Goal: Book appointment/travel/reservation

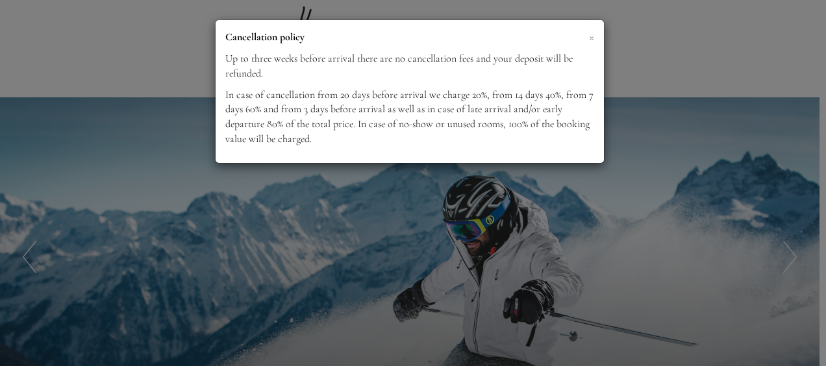
click at [591, 37] on span "×" at bounding box center [591, 37] width 5 height 16
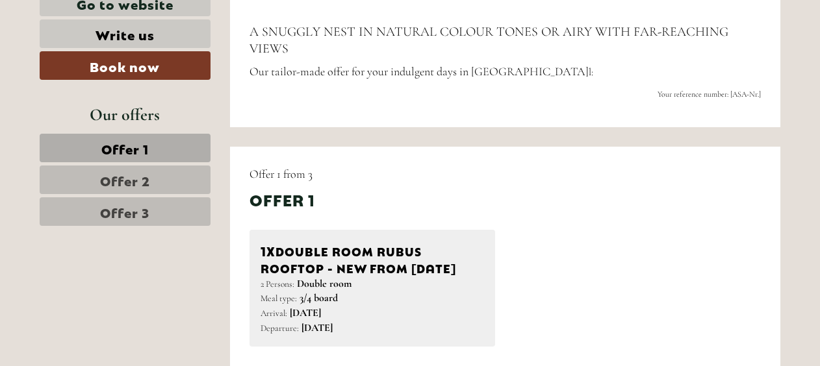
scroll to position [520, 0]
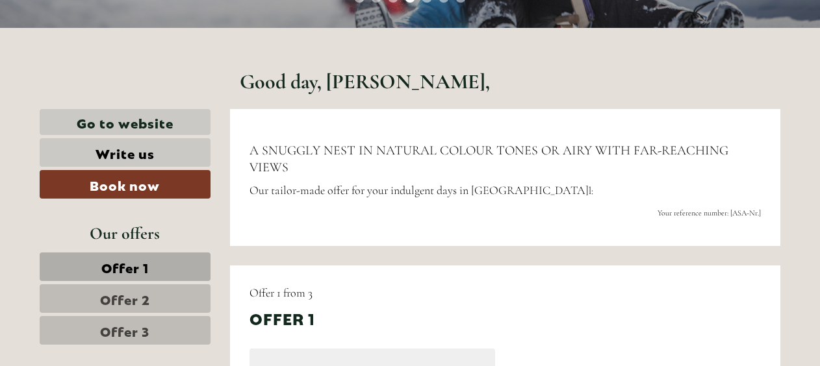
click at [146, 292] on span "Offer 2" at bounding box center [125, 299] width 50 height 18
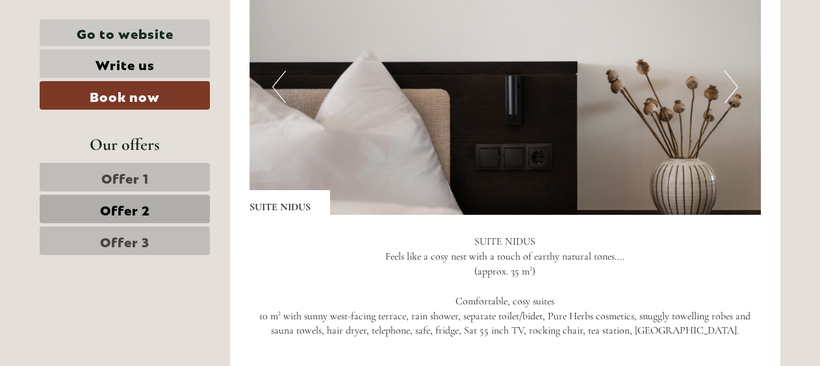
scroll to position [915, 0]
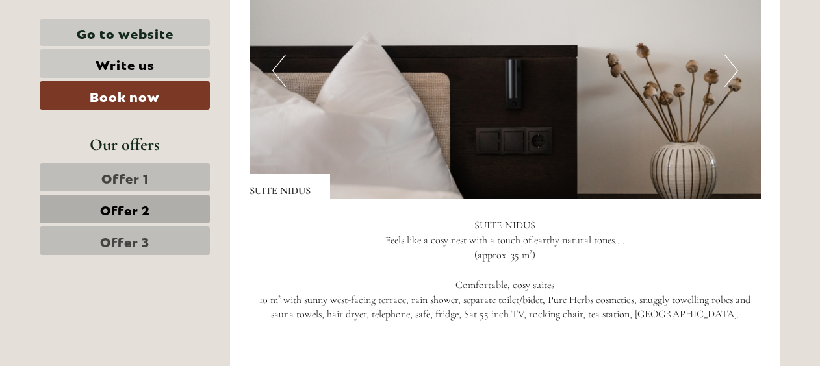
click at [279, 67] on button "Previous" at bounding box center [279, 71] width 14 height 32
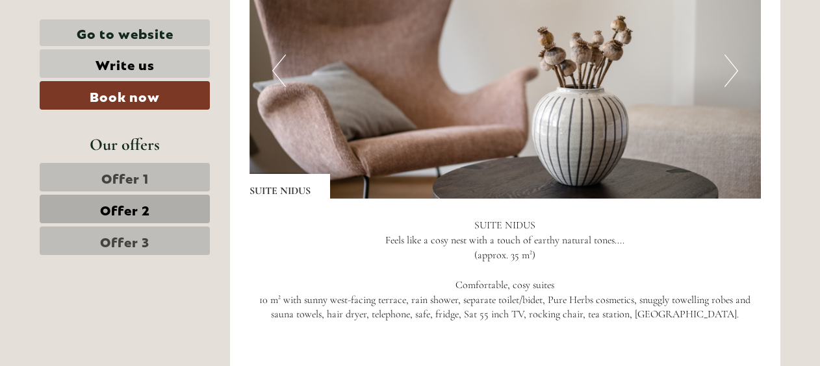
click at [279, 67] on button "Previous" at bounding box center [279, 71] width 14 height 32
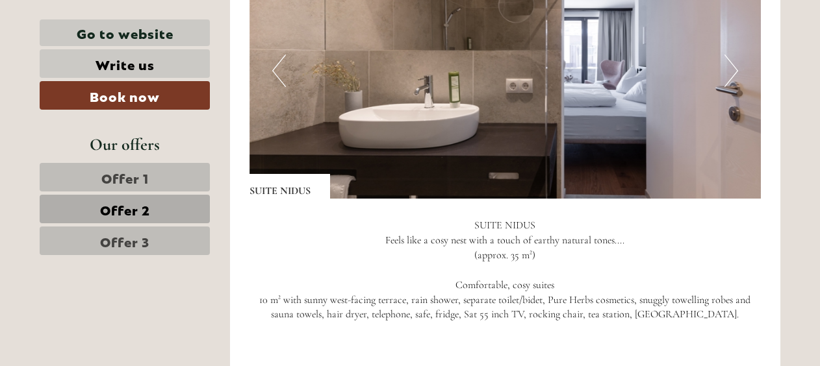
click at [278, 67] on button "Previous" at bounding box center [279, 71] width 14 height 32
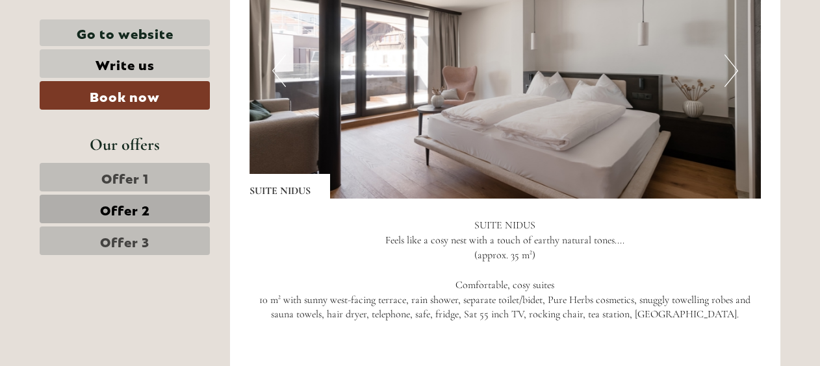
click at [278, 67] on button "Previous" at bounding box center [279, 71] width 14 height 32
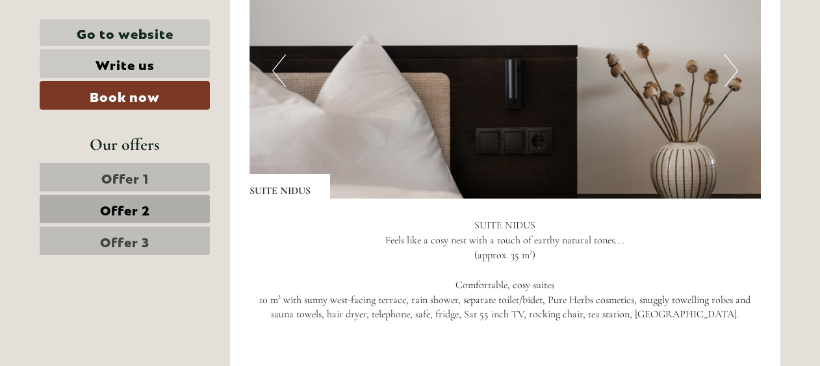
click at [278, 67] on button "Previous" at bounding box center [279, 71] width 14 height 32
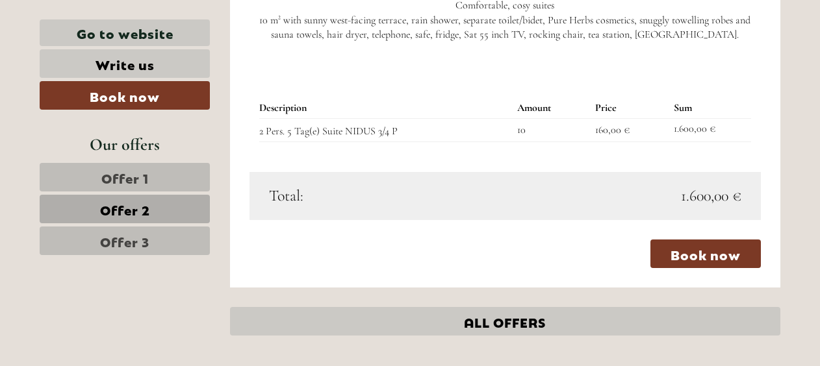
scroll to position [1240, 0]
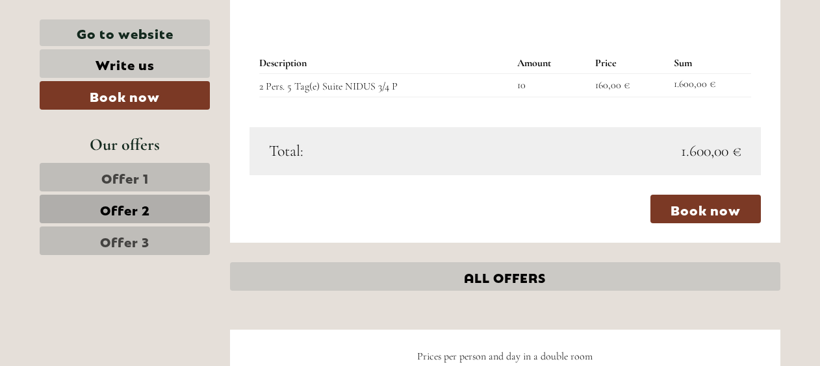
click at [157, 230] on link "Offer 3" at bounding box center [125, 241] width 170 height 29
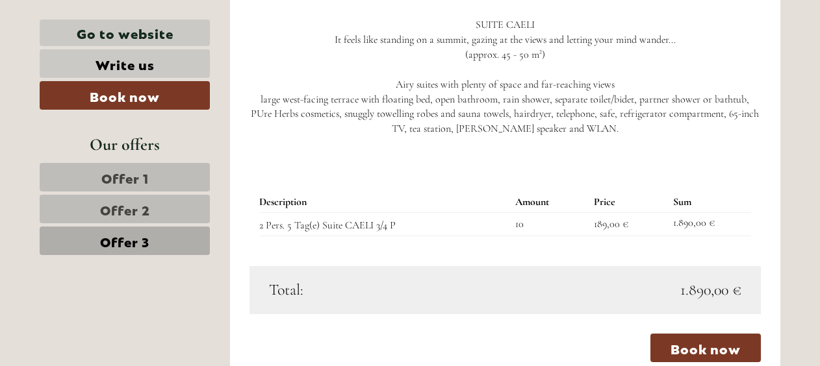
scroll to position [1175, 0]
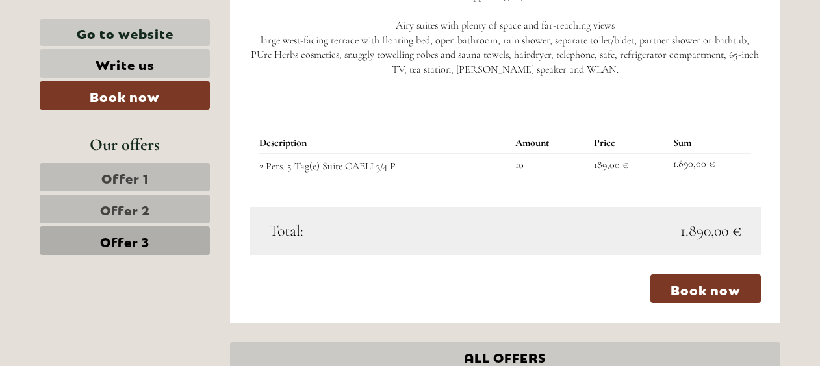
click at [142, 173] on span "Offer 1" at bounding box center [124, 177] width 47 height 18
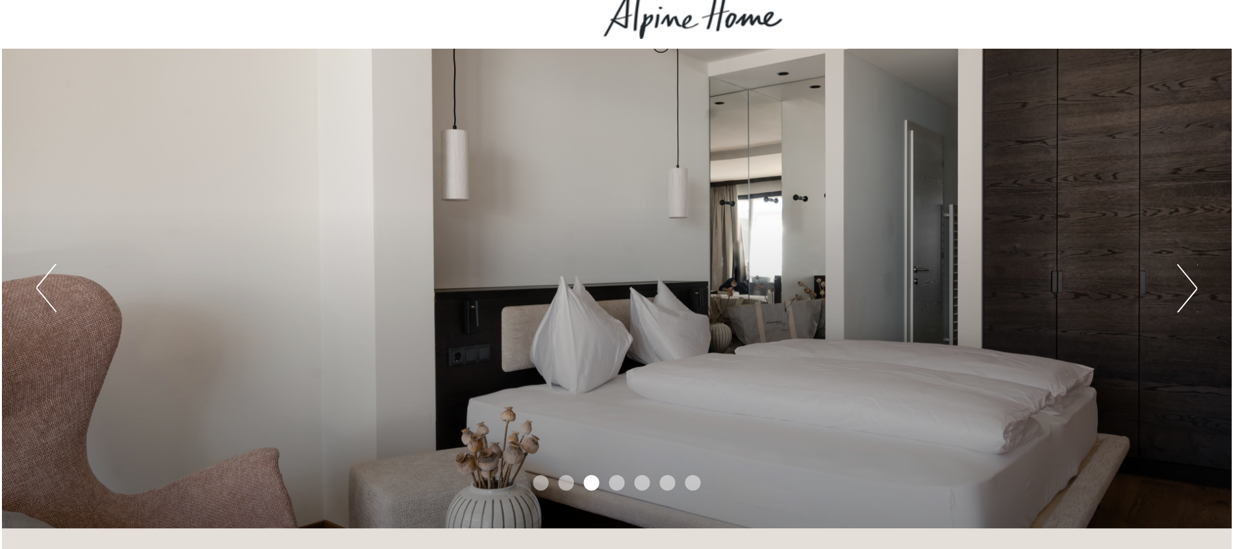
scroll to position [0, 0]
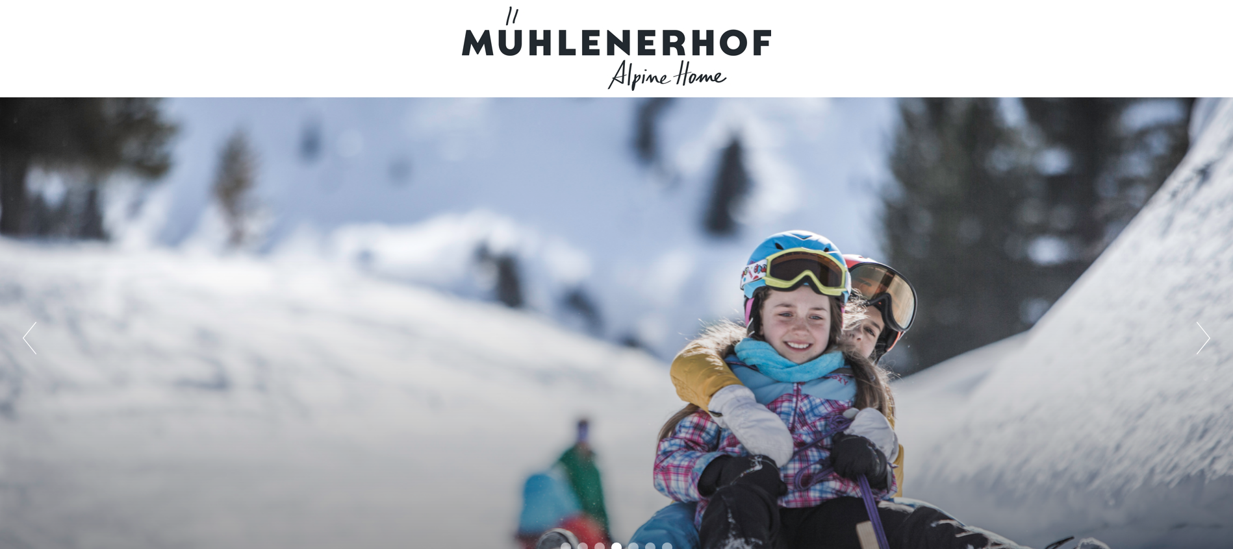
click at [654, 56] on div at bounding box center [616, 48] width 727 height 84
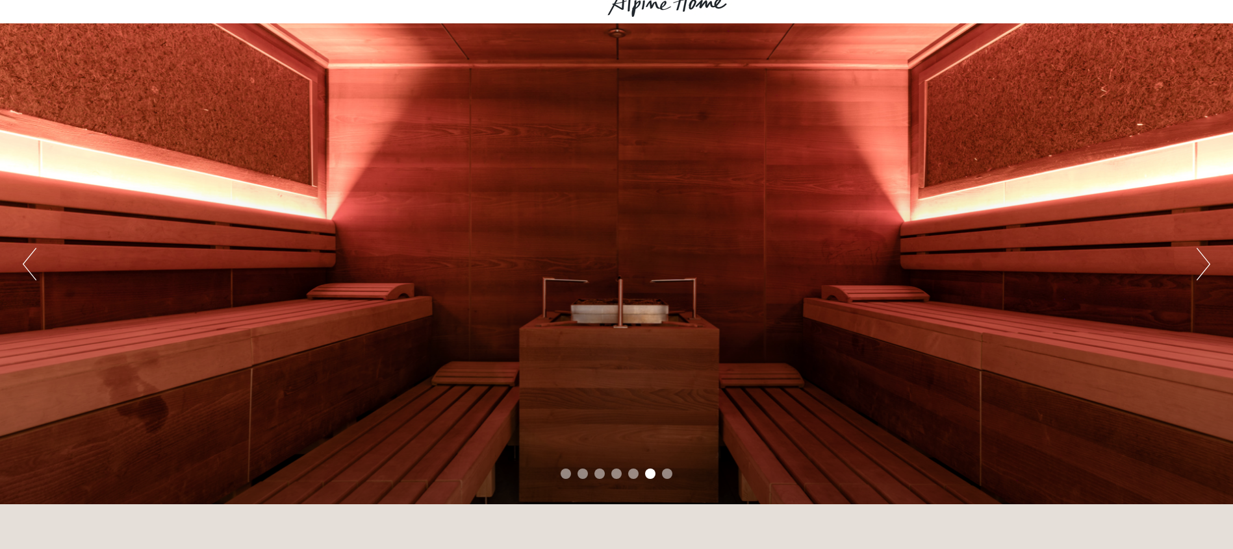
scroll to position [195, 0]
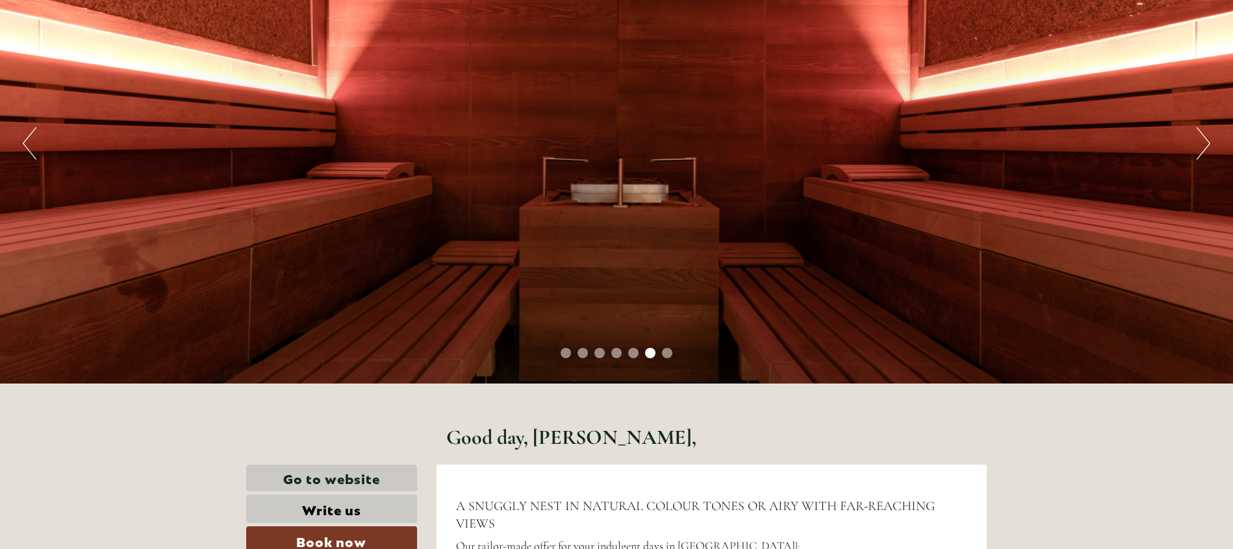
click at [825, 137] on div "Previous Next 1 2 3 4 5 6 7" at bounding box center [616, 143] width 1233 height 481
click at [825, 140] on button "Next" at bounding box center [1203, 143] width 14 height 32
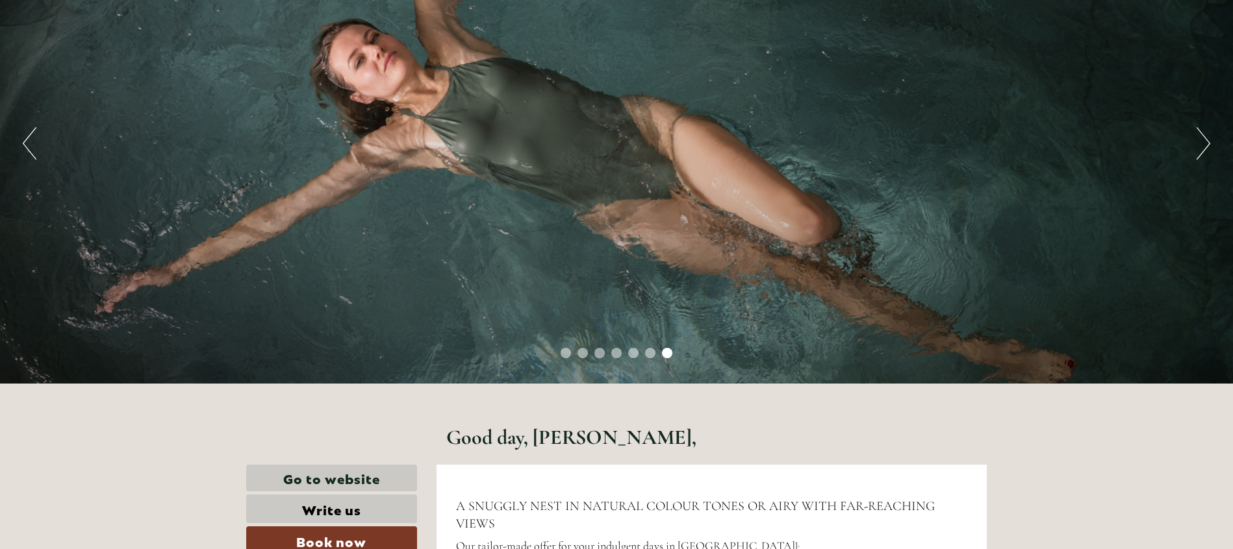
click at [825, 140] on button "Next" at bounding box center [1203, 143] width 14 height 32
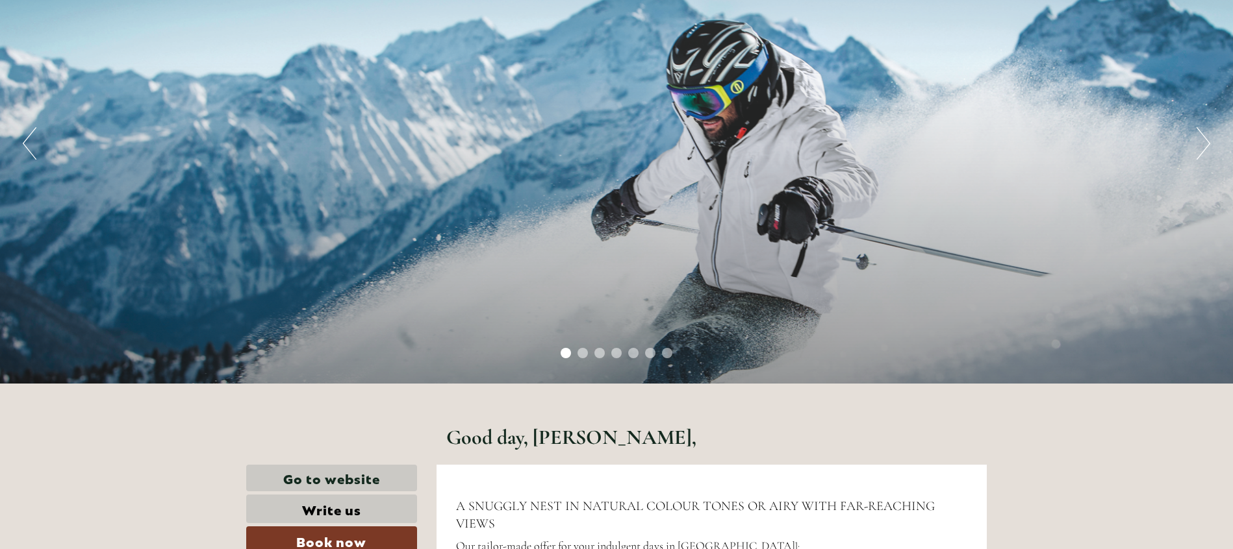
click at [825, 140] on button "Next" at bounding box center [1203, 143] width 14 height 32
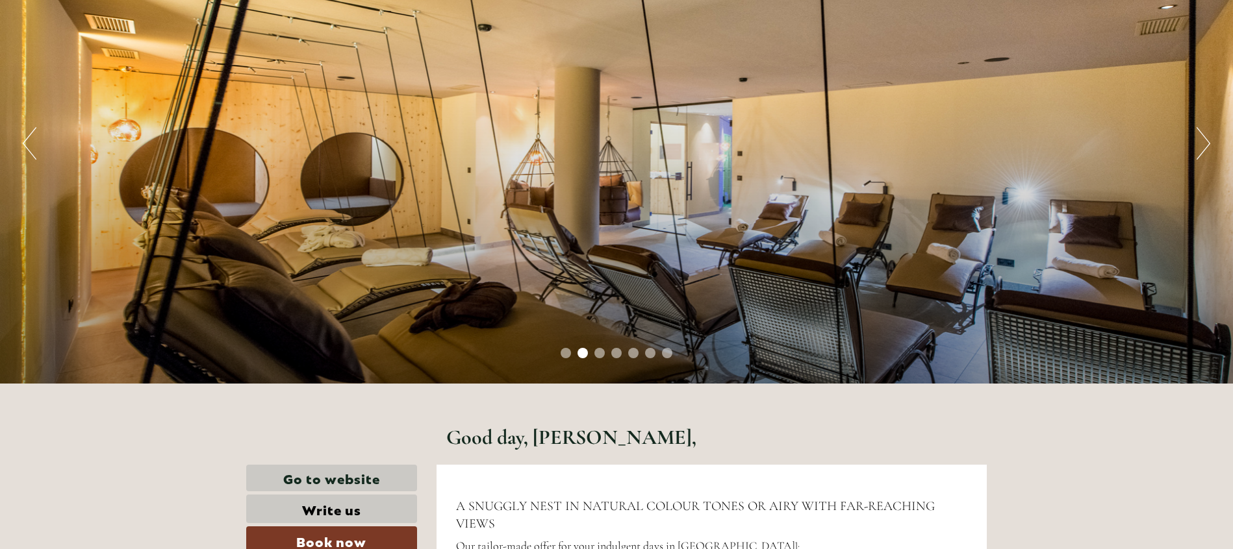
click at [825, 140] on button "Next" at bounding box center [1203, 143] width 14 height 32
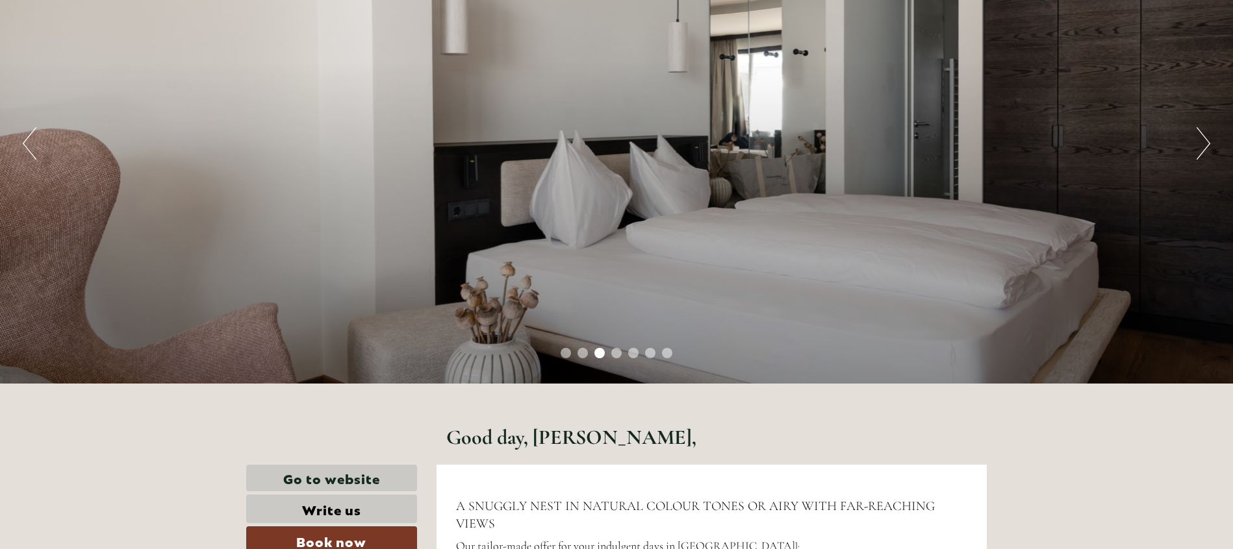
click at [825, 140] on button "Next" at bounding box center [1203, 143] width 14 height 32
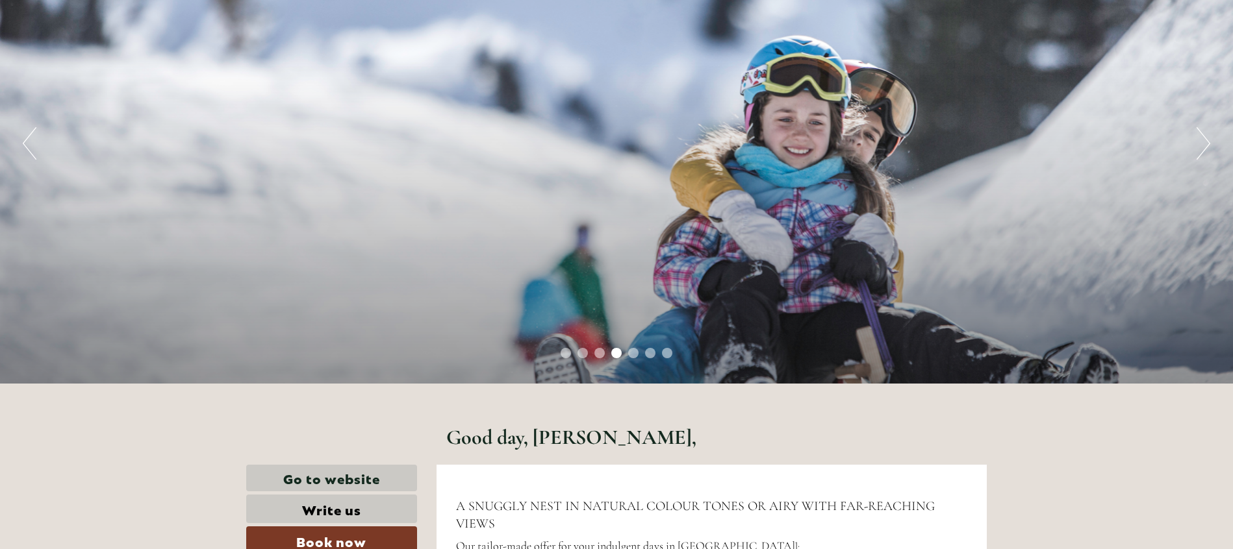
click at [825, 140] on button "Next" at bounding box center [1203, 143] width 14 height 32
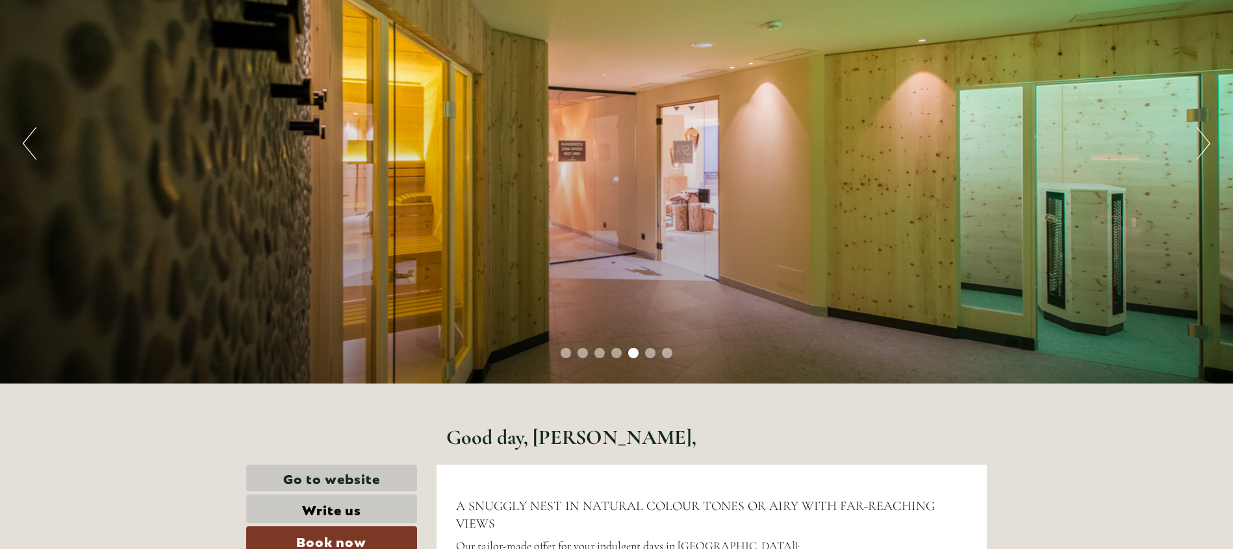
click at [825, 140] on button "Next" at bounding box center [1203, 143] width 14 height 32
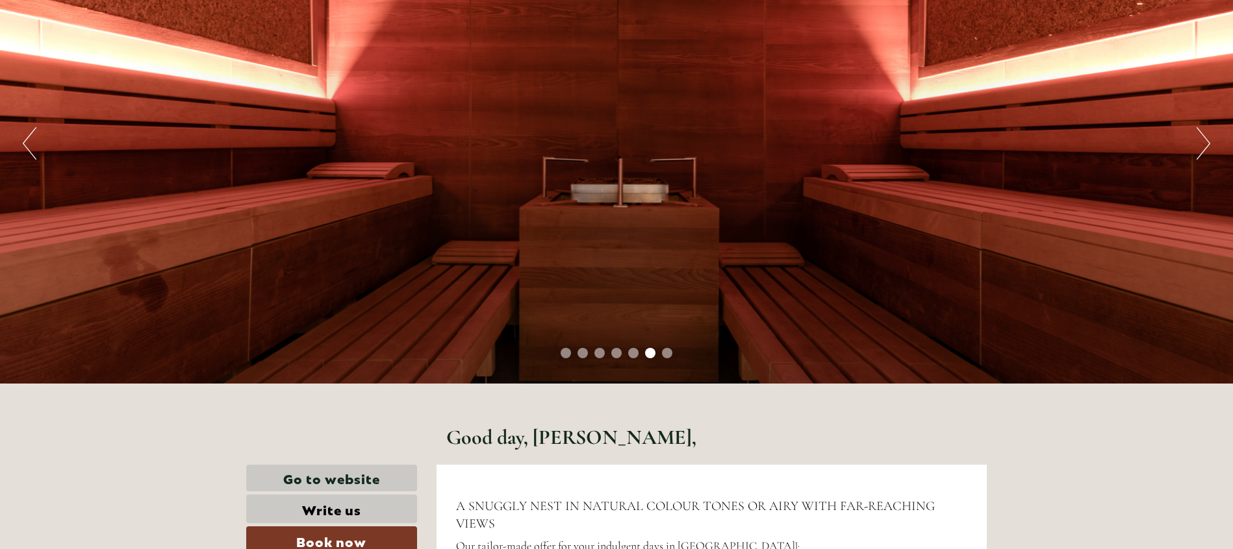
click at [825, 140] on button "Next" at bounding box center [1203, 143] width 14 height 32
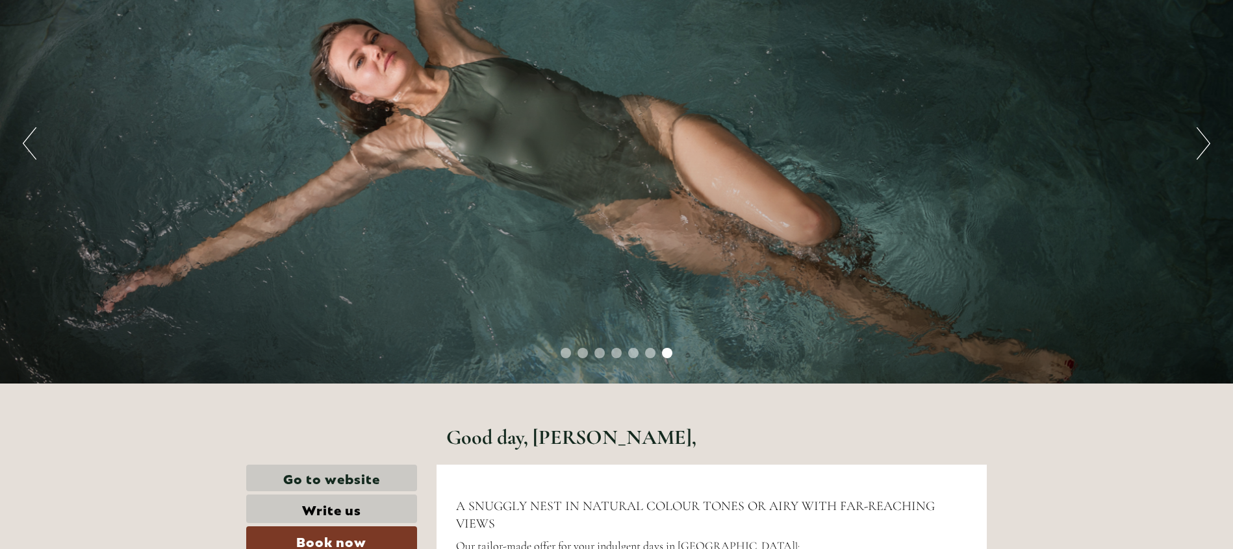
click at [825, 140] on button "Next" at bounding box center [1203, 143] width 14 height 32
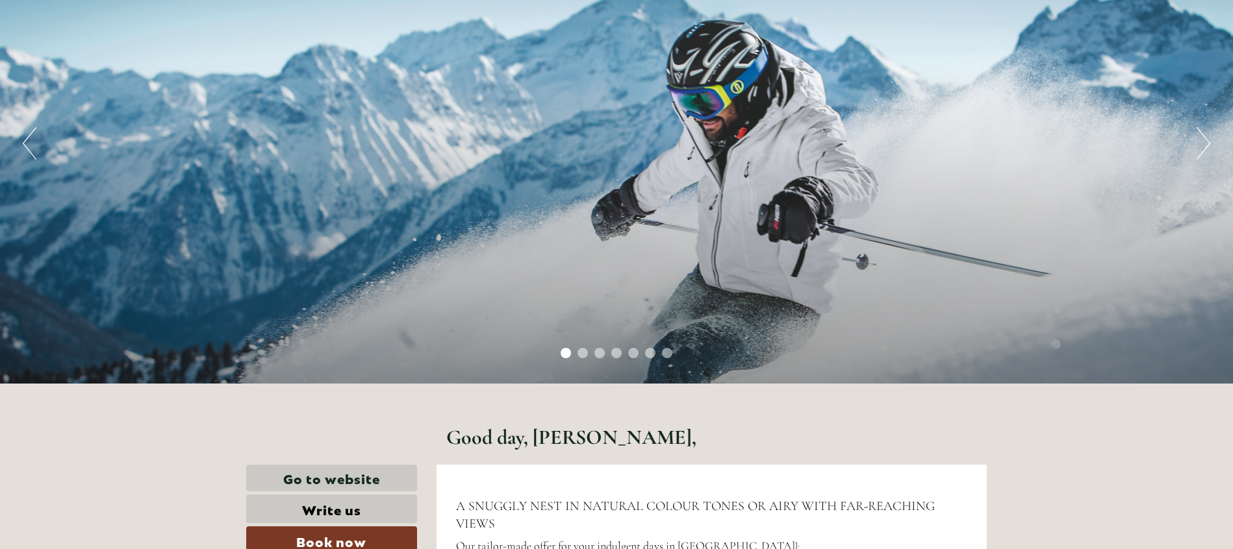
click at [31, 153] on button "Previous" at bounding box center [30, 143] width 14 height 32
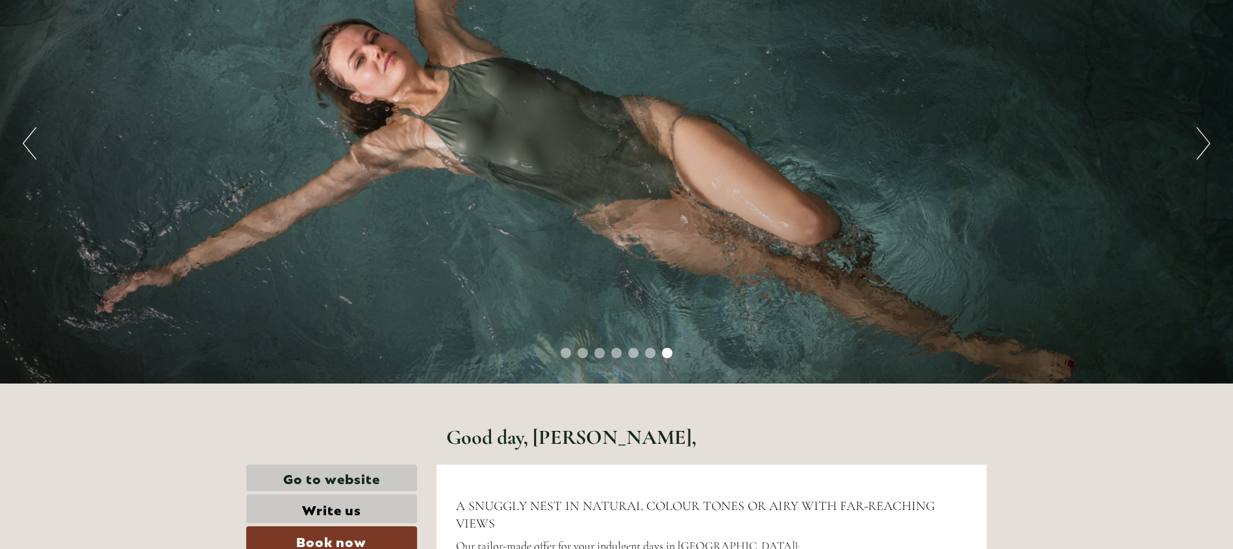
click at [31, 153] on button "Previous" at bounding box center [30, 143] width 14 height 32
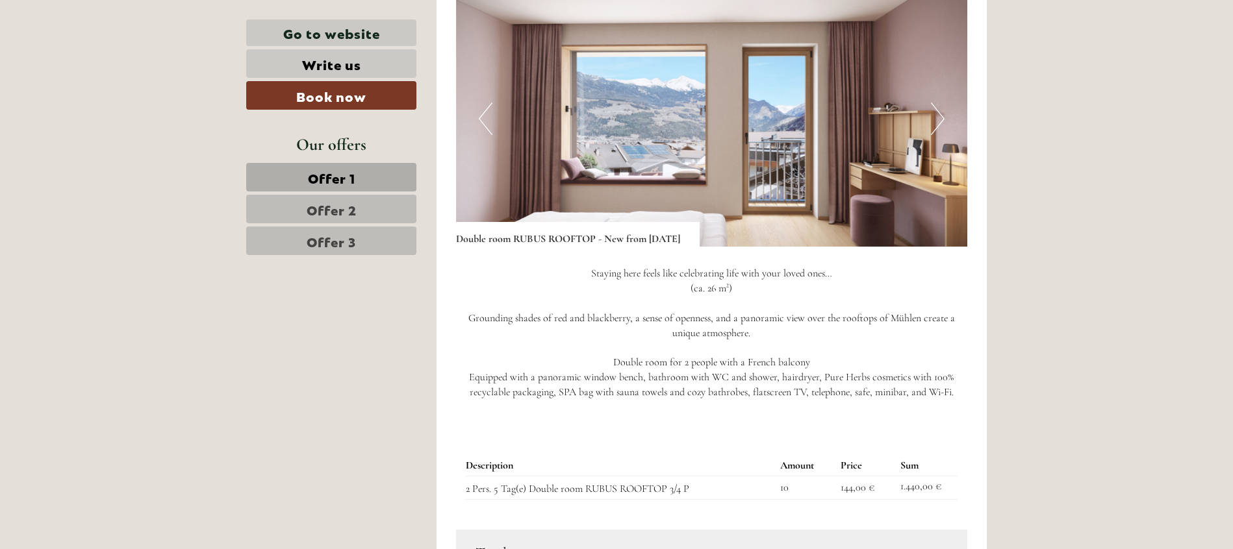
scroll to position [1169, 0]
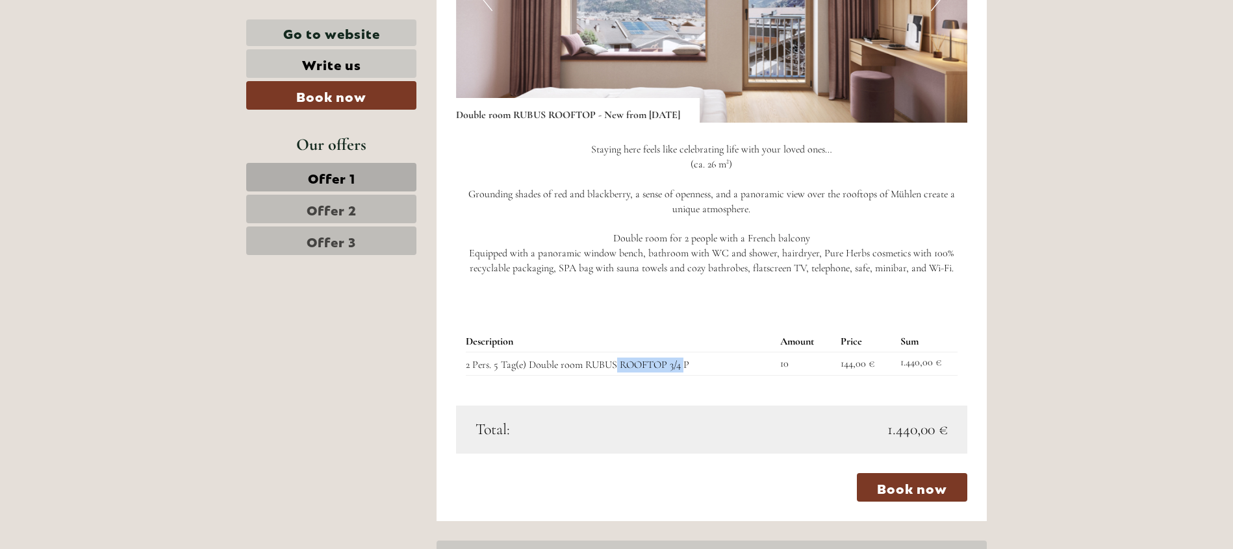
drag, startPoint x: 683, startPoint y: 367, endPoint x: 615, endPoint y: 368, distance: 68.2
click at [615, 366] on td "2 Pers. 5 Tag(e) Double room RUBUS ROOFTOP 3/4 P" at bounding box center [621, 363] width 310 height 23
click at [825, 366] on div "Description Amount Price Sum 2 Pers. 5 Tag(e) Double room RUBUS ROOFTOP 3/4 P 1…" at bounding box center [712, 354] width 512 height 104
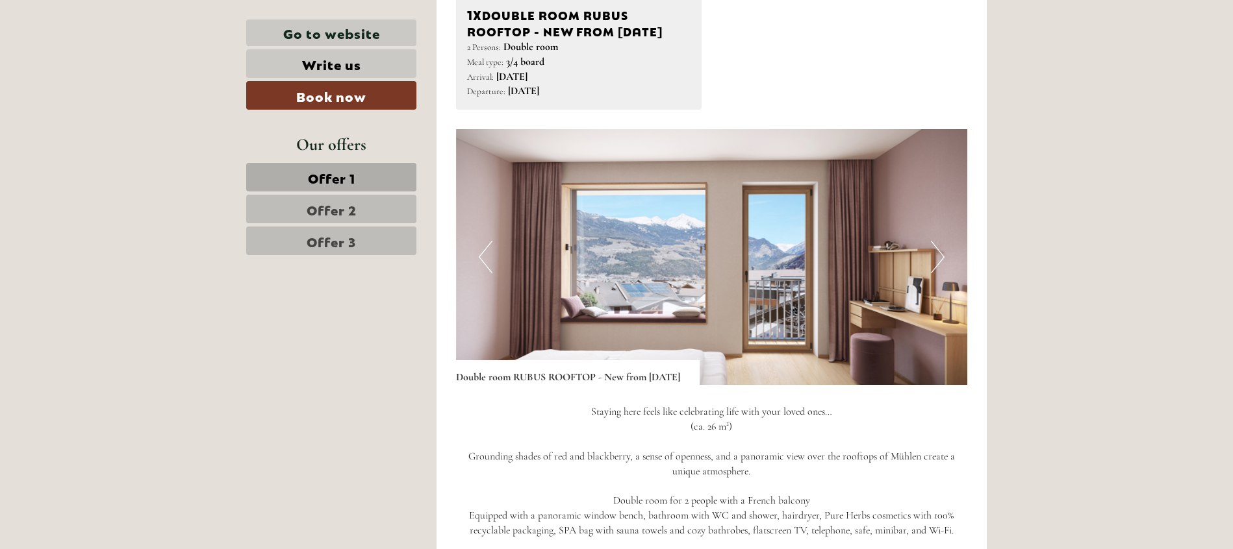
scroll to position [877, 0]
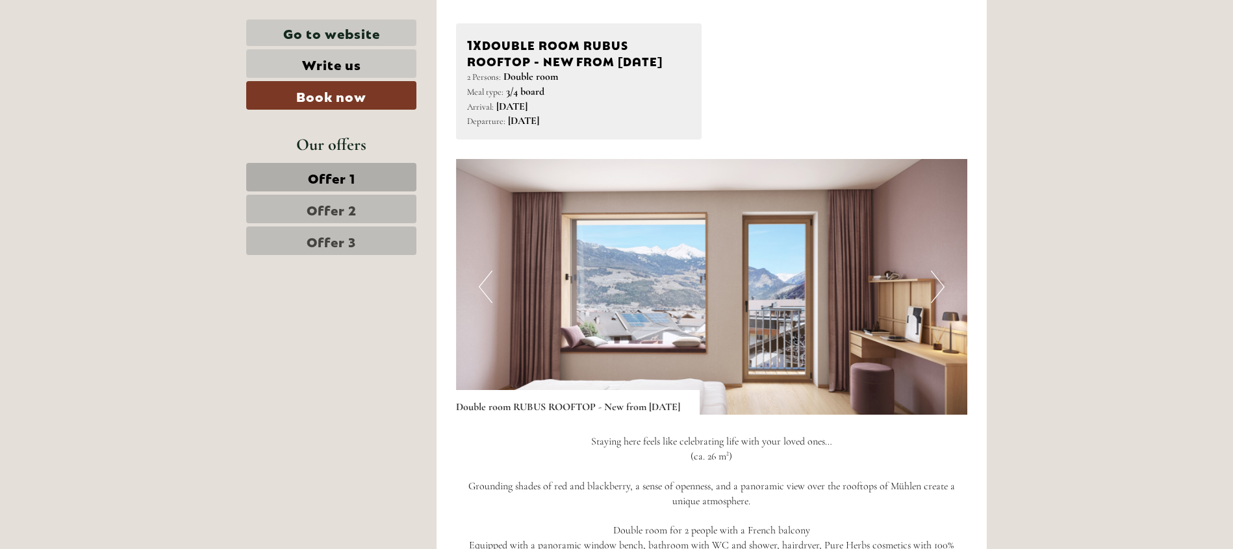
click at [825, 283] on button "Next" at bounding box center [938, 287] width 14 height 32
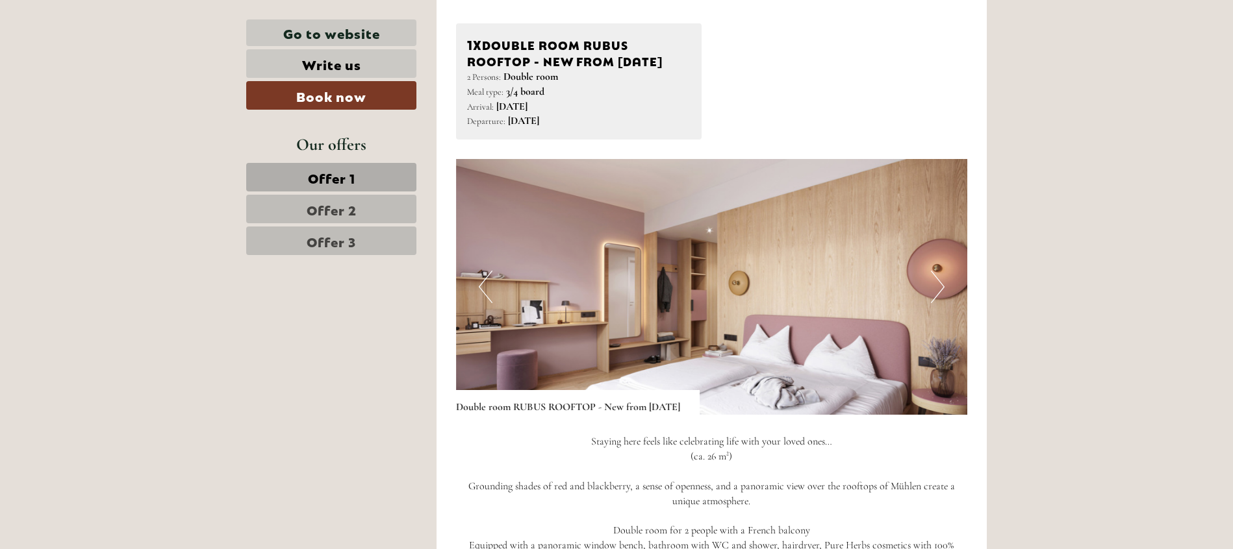
click at [825, 283] on button "Next" at bounding box center [938, 287] width 14 height 32
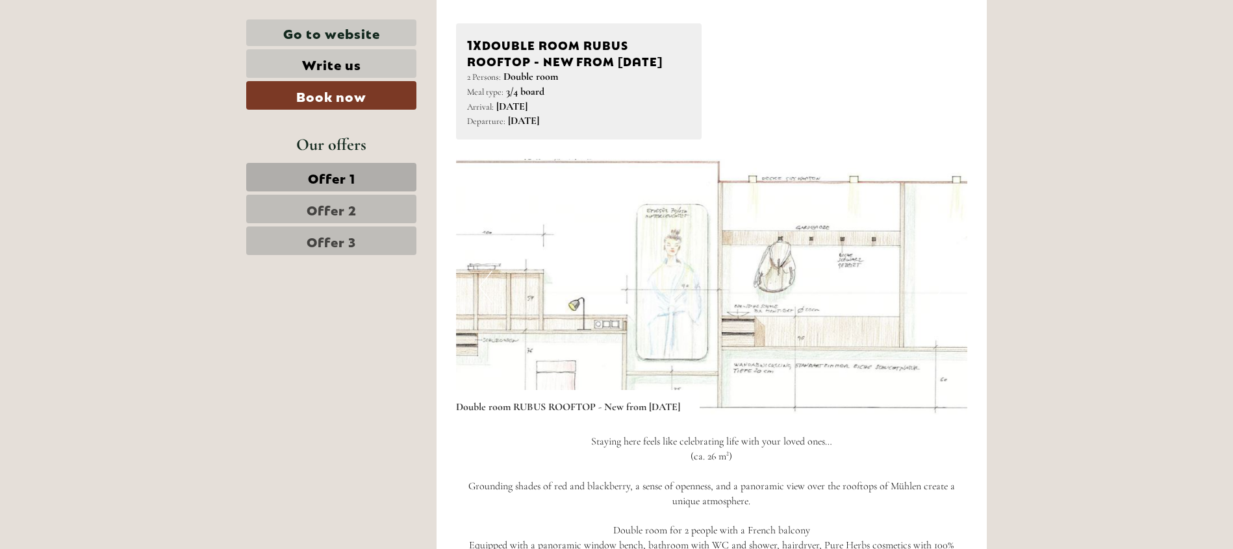
click at [825, 283] on button "Next" at bounding box center [938, 287] width 14 height 32
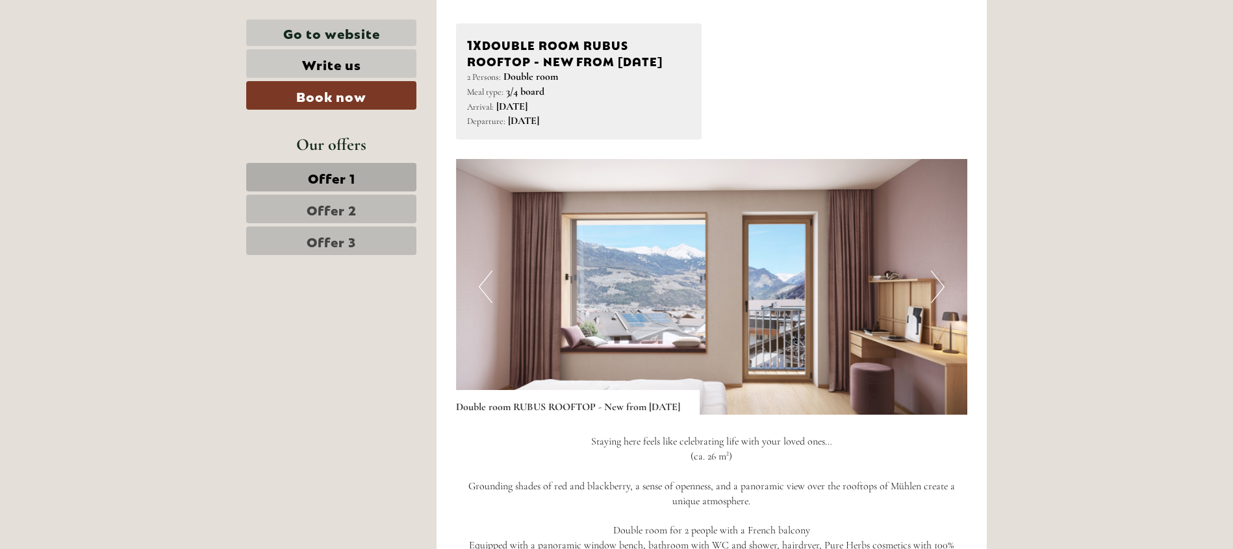
click at [825, 283] on button "Next" at bounding box center [938, 287] width 14 height 32
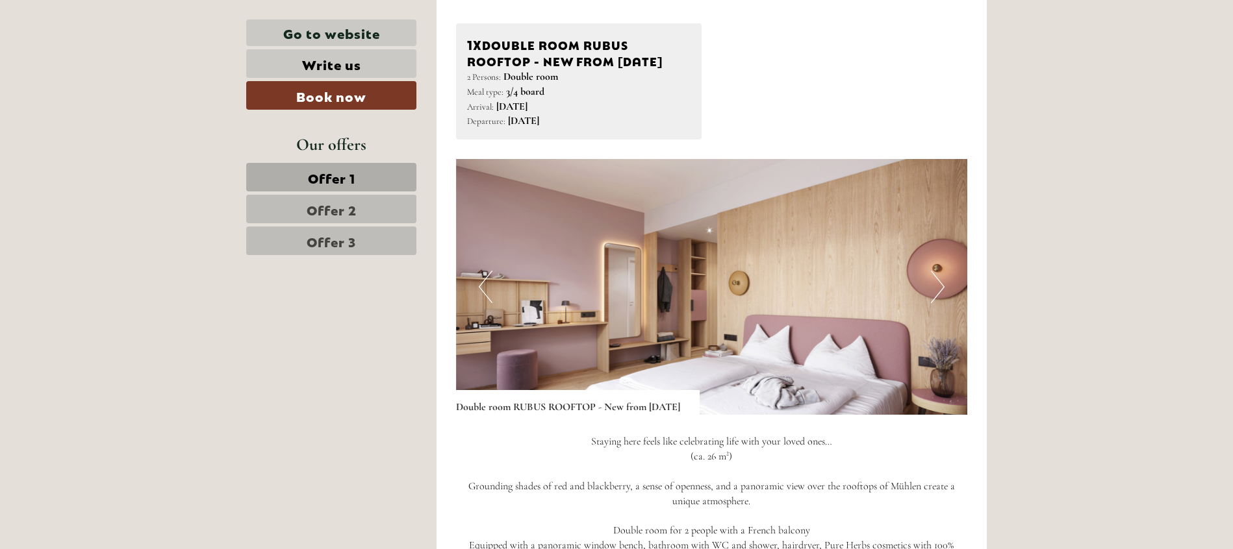
click at [825, 283] on button "Next" at bounding box center [938, 287] width 14 height 32
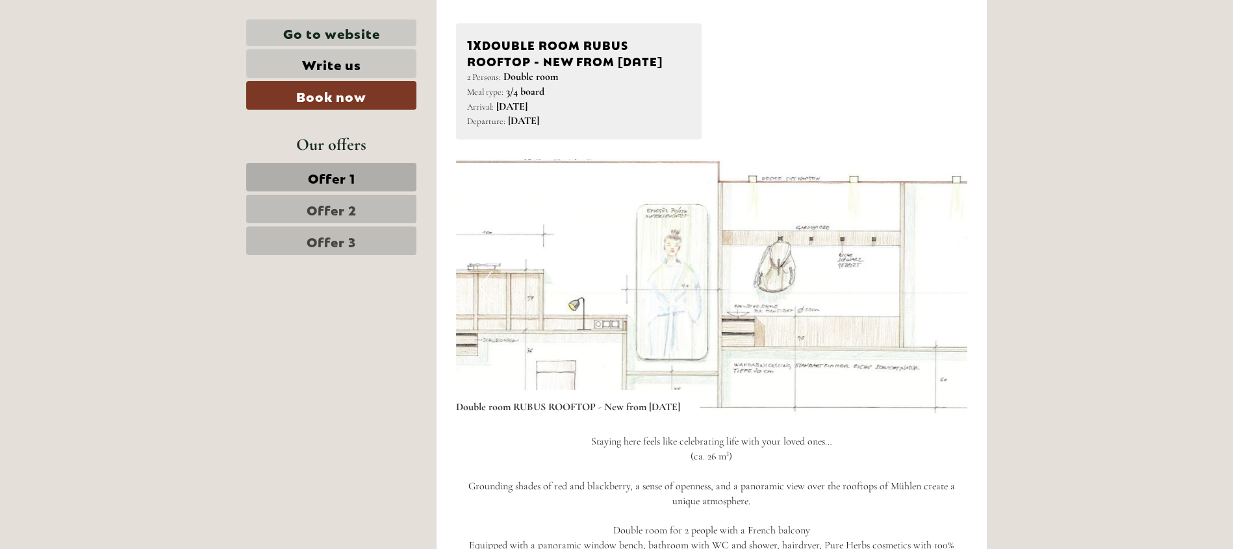
click at [825, 283] on button "Next" at bounding box center [938, 287] width 14 height 32
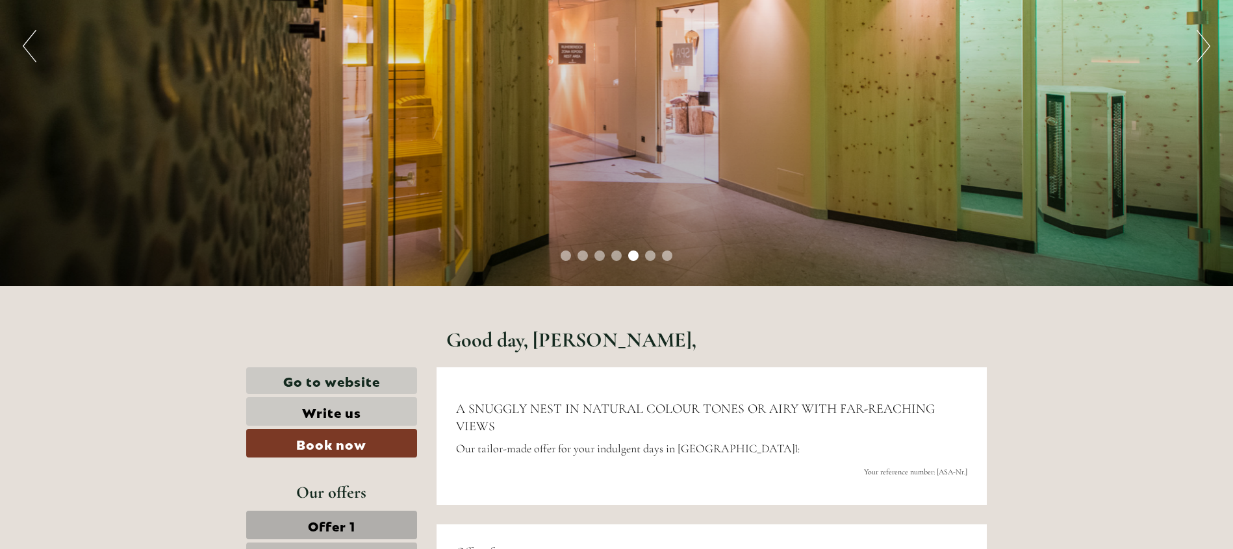
scroll to position [0, 0]
